Goal: Check status: Check status

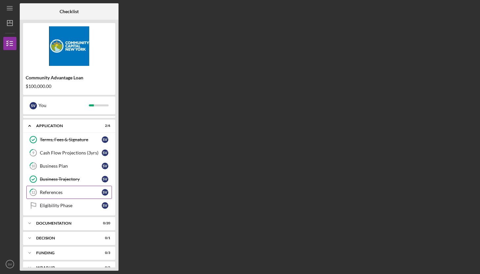
scroll to position [22, 0]
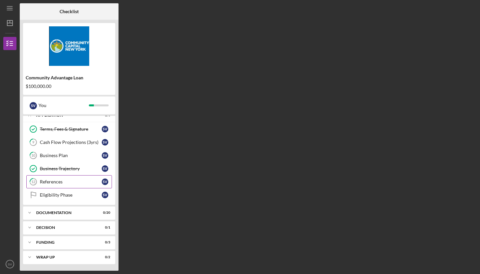
click at [66, 210] on div "Icon/Expander Documentation 0 / 20" at bounding box center [69, 212] width 92 height 13
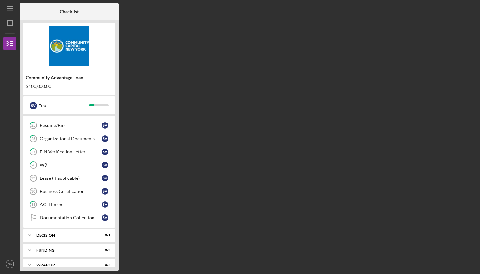
scroll to position [288, 0]
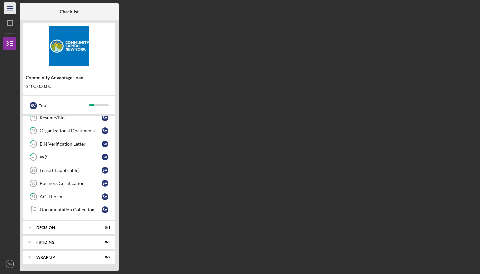
click at [11, 10] on icon "Icon/Menu" at bounding box center [10, 8] width 15 height 15
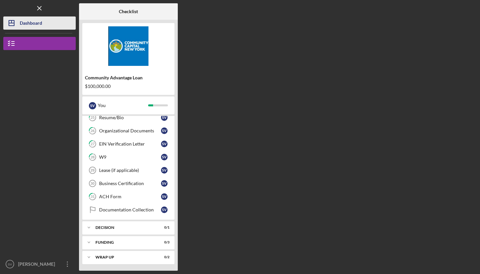
click at [48, 23] on button "Icon/Dashboard Dashboard" at bounding box center [39, 22] width 72 height 13
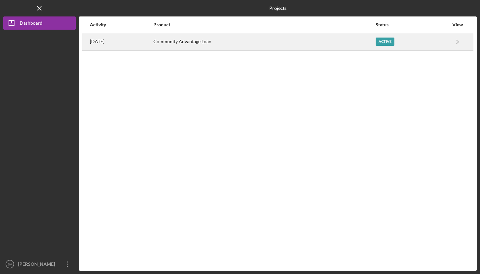
click at [394, 38] on div "Active" at bounding box center [384, 41] width 19 height 8
click at [446, 36] on div "Active" at bounding box center [411, 42] width 73 height 16
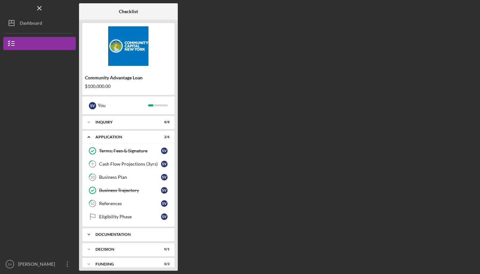
click at [125, 232] on div "Icon/Expander Documentation 0 / 20" at bounding box center [128, 234] width 92 height 13
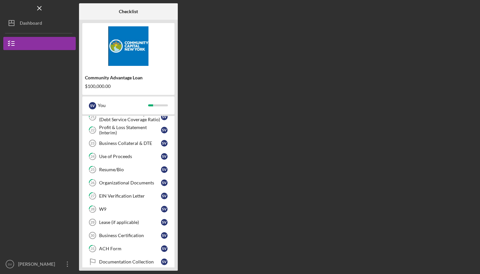
scroll to position [288, 0]
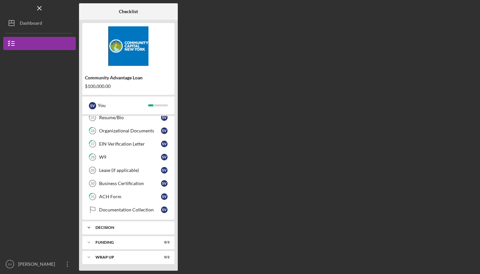
click at [105, 231] on div "Icon/Expander Decision 0 / 1" at bounding box center [128, 227] width 92 height 13
